Goal: Information Seeking & Learning: Check status

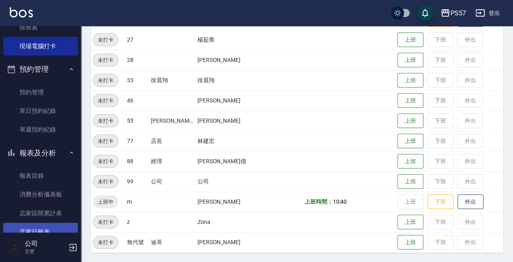
scroll to position [216, 0]
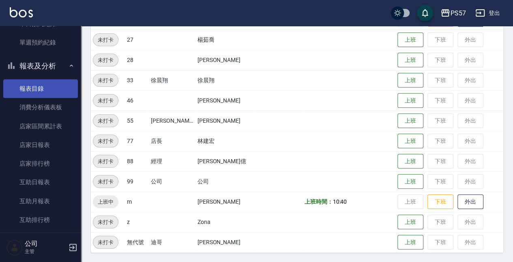
click at [39, 91] on link "報表目錄" at bounding box center [40, 88] width 75 height 19
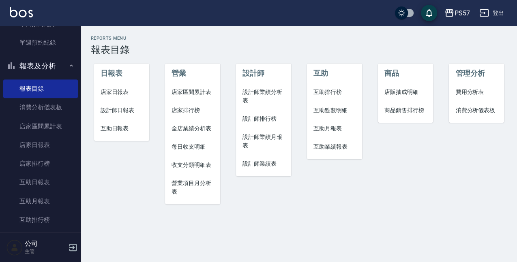
click at [117, 92] on span "店家日報表" at bounding box center [121, 92] width 42 height 9
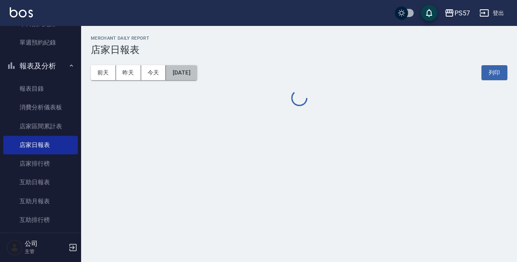
click at [197, 70] on button "[DATE]" at bounding box center [181, 72] width 31 height 15
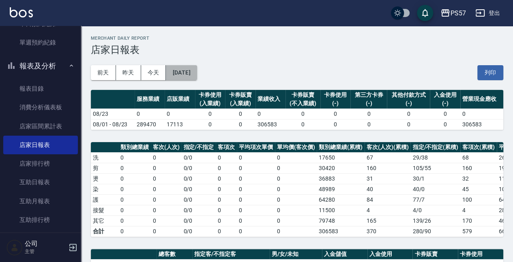
click at [197, 78] on button "[DATE]" at bounding box center [181, 72] width 31 height 15
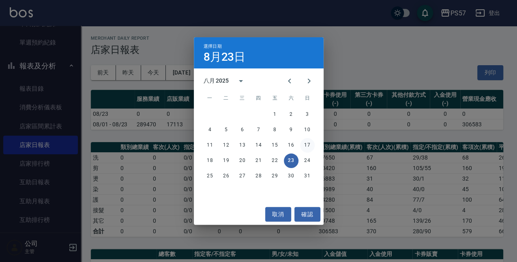
click at [307, 147] on button "17" at bounding box center [307, 145] width 15 height 15
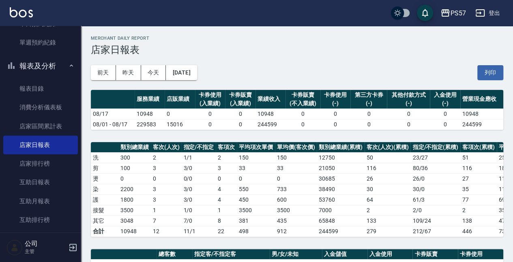
click at [193, 64] on div "[DATE] [DATE] [DATE] [DATE] 列印" at bounding box center [297, 73] width 412 height 34
click at [197, 70] on button "[DATE]" at bounding box center [181, 72] width 31 height 15
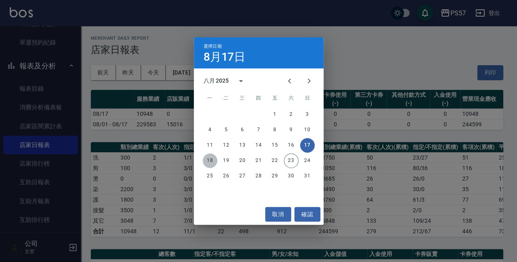
click at [212, 160] on button "18" at bounding box center [210, 161] width 15 height 15
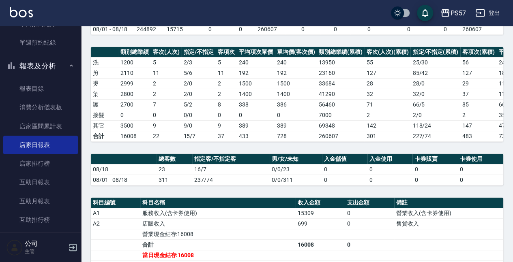
scroll to position [108, 0]
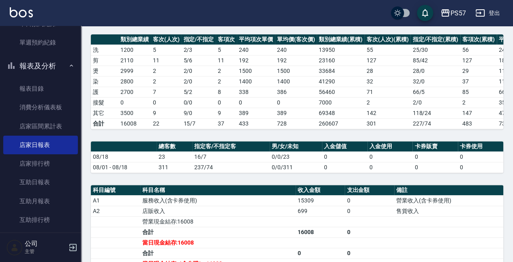
drag, startPoint x: 245, startPoint y: 164, endPoint x: 225, endPoint y: 173, distance: 21.2
click at [225, 173] on td "237/74" at bounding box center [230, 167] width 77 height 11
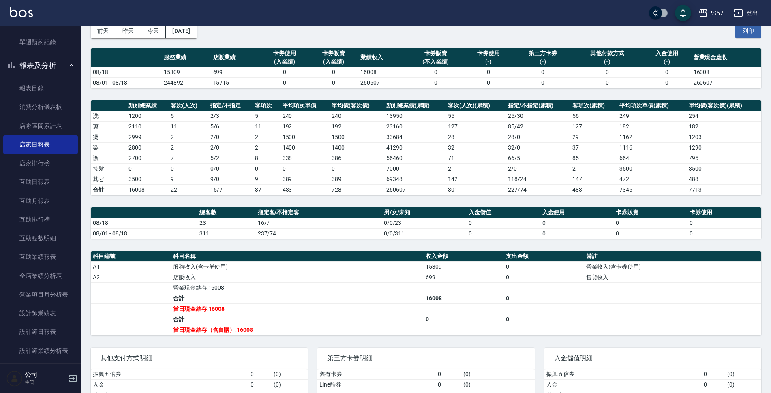
scroll to position [0, 0]
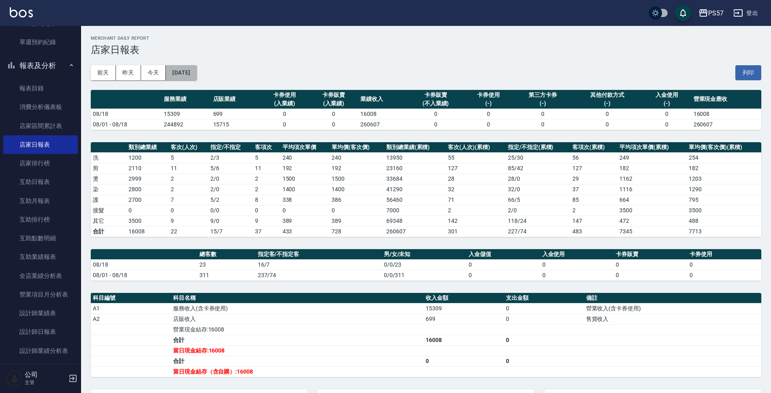
click at [197, 75] on button "[DATE]" at bounding box center [181, 72] width 31 height 15
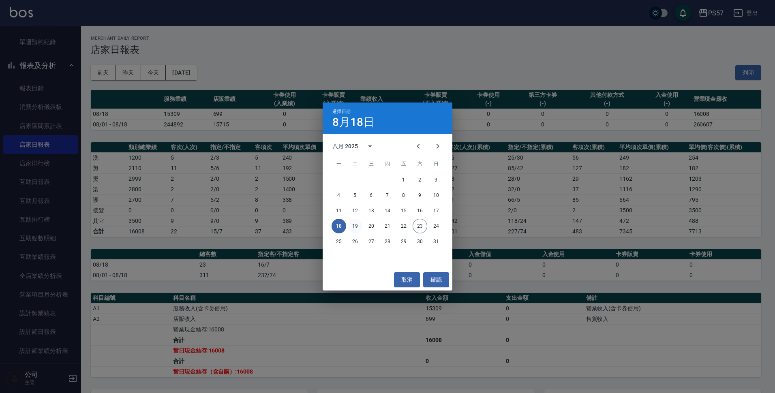
click at [355, 227] on button "19" at bounding box center [355, 226] width 15 height 15
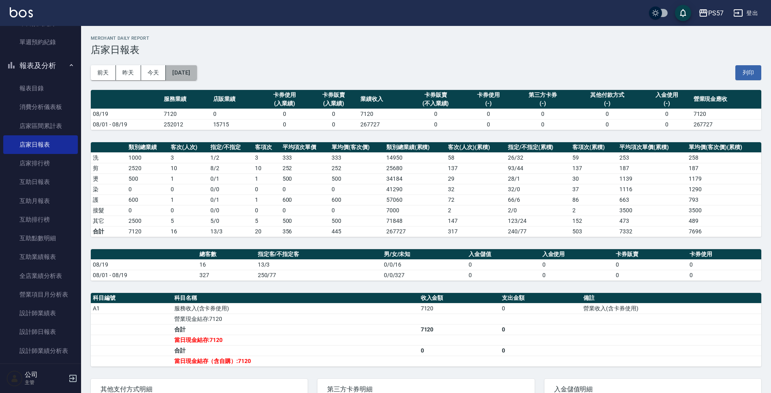
click at [197, 73] on button "[DATE]" at bounding box center [181, 72] width 31 height 15
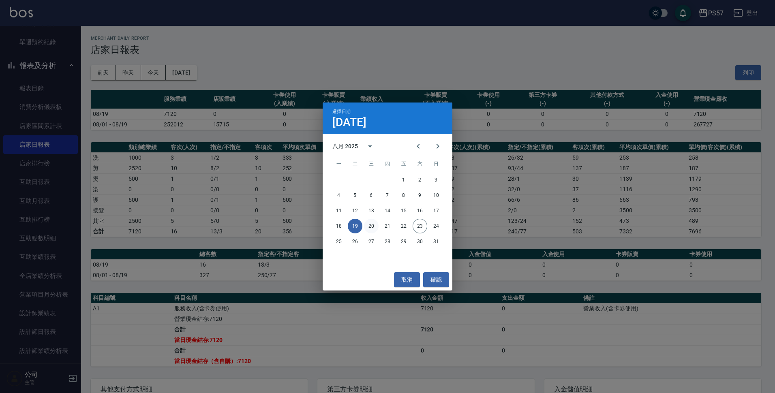
click at [369, 226] on button "20" at bounding box center [371, 226] width 15 height 15
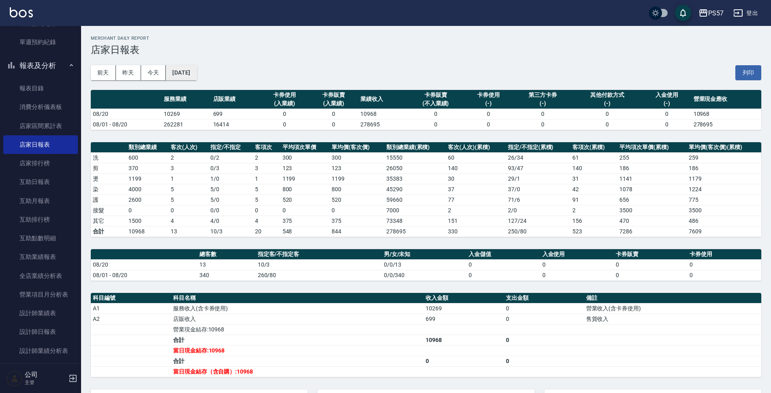
click at [193, 73] on button "[DATE]" at bounding box center [181, 72] width 31 height 15
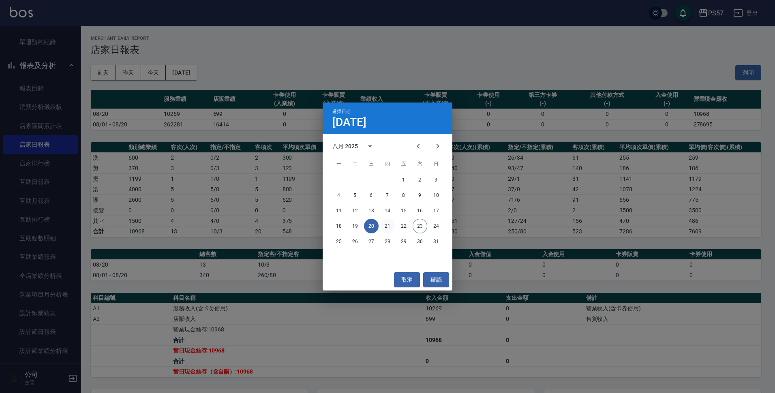
click at [389, 226] on button "21" at bounding box center [387, 226] width 15 height 15
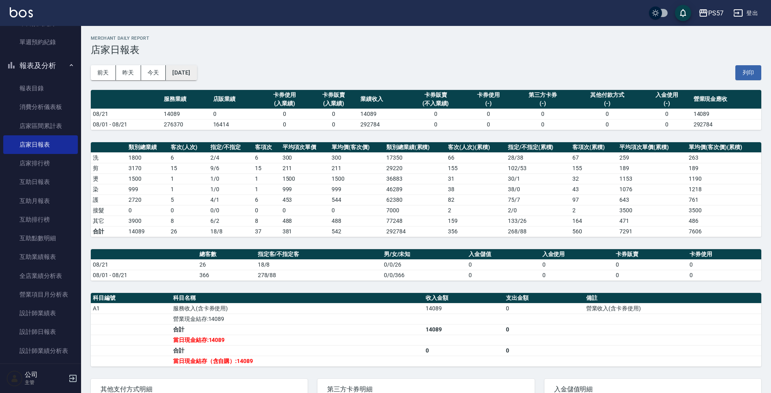
click at [188, 72] on button "[DATE]" at bounding box center [181, 72] width 31 height 15
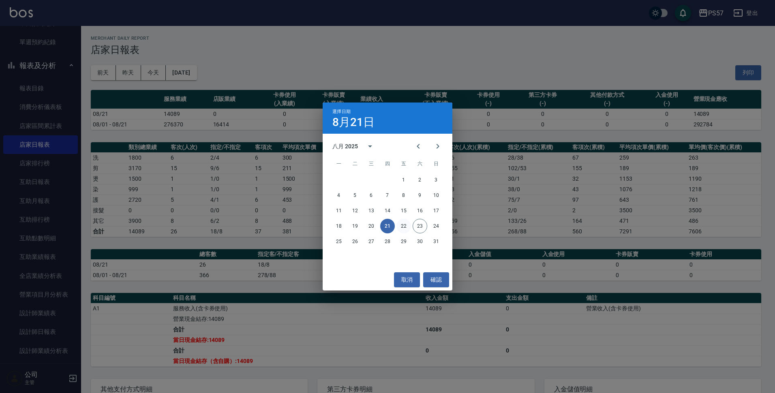
click at [406, 231] on button "22" at bounding box center [403, 226] width 15 height 15
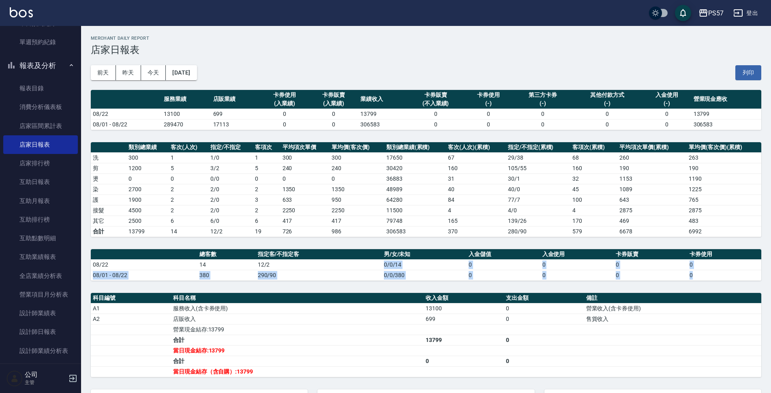
drag, startPoint x: 364, startPoint y: 284, endPoint x: 238, endPoint y: 349, distance: 142.2
click at [333, 262] on div "PS57 [DATE] 店家日報表 列印時間： [DATE][PHONE_NUMBER]:20 Merchant Daily Report 店家日報表 [DA…" at bounding box center [426, 254] width 690 height 457
